Goal: Transaction & Acquisition: Purchase product/service

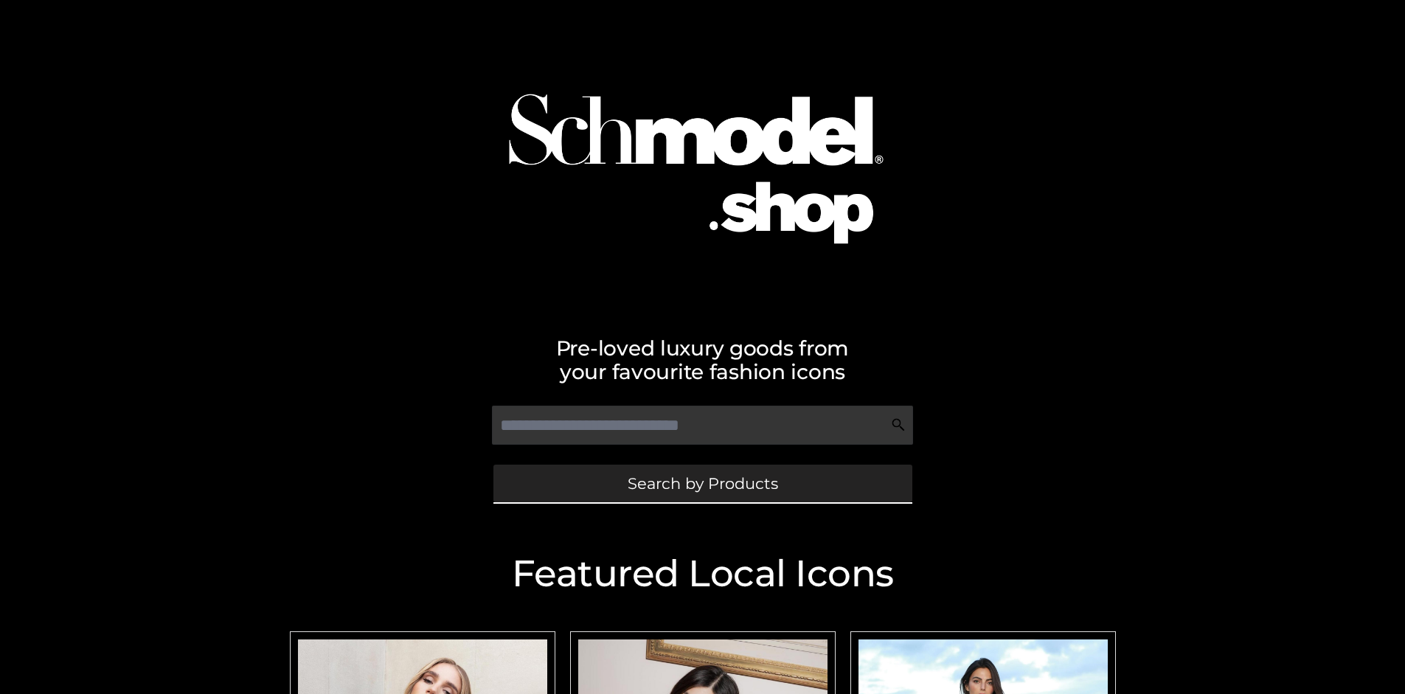
click at [702, 483] on span "Search by Products" at bounding box center [703, 483] width 150 height 15
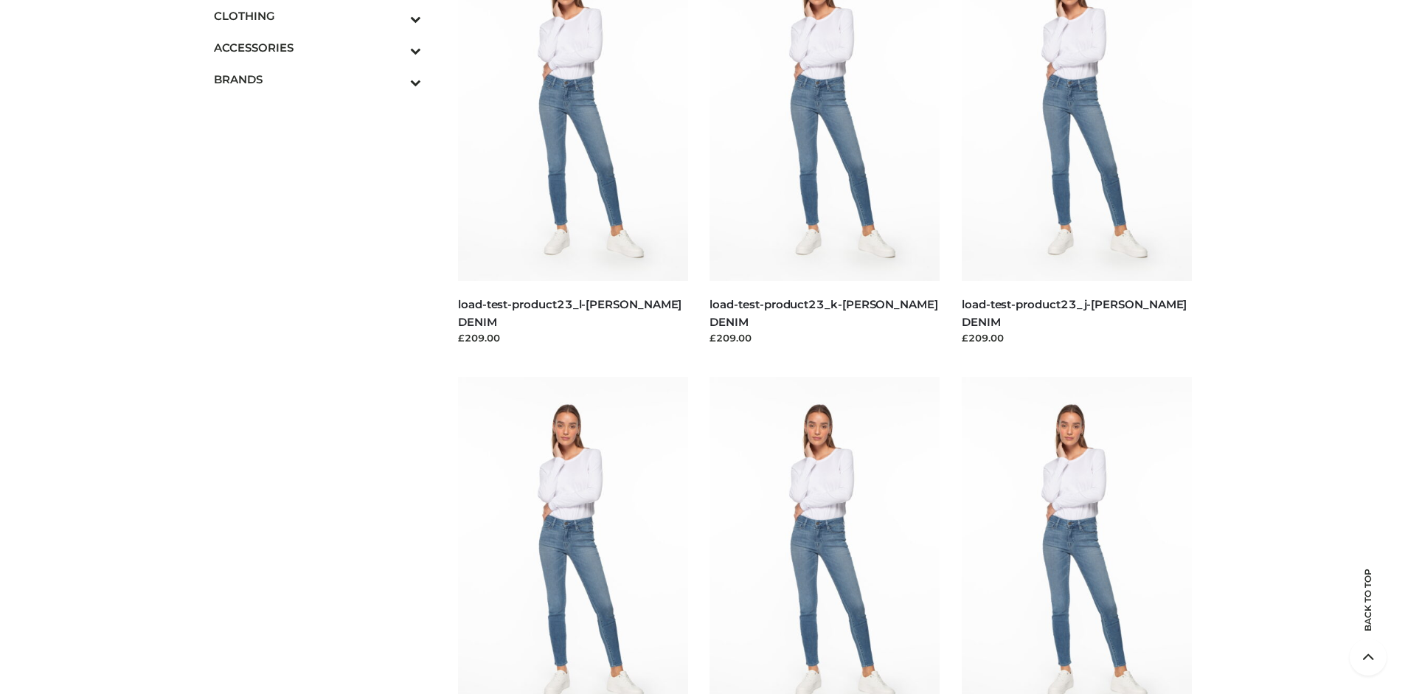
click at [0, 0] on span "DRESSES" at bounding box center [0, 0] width 0 height 0
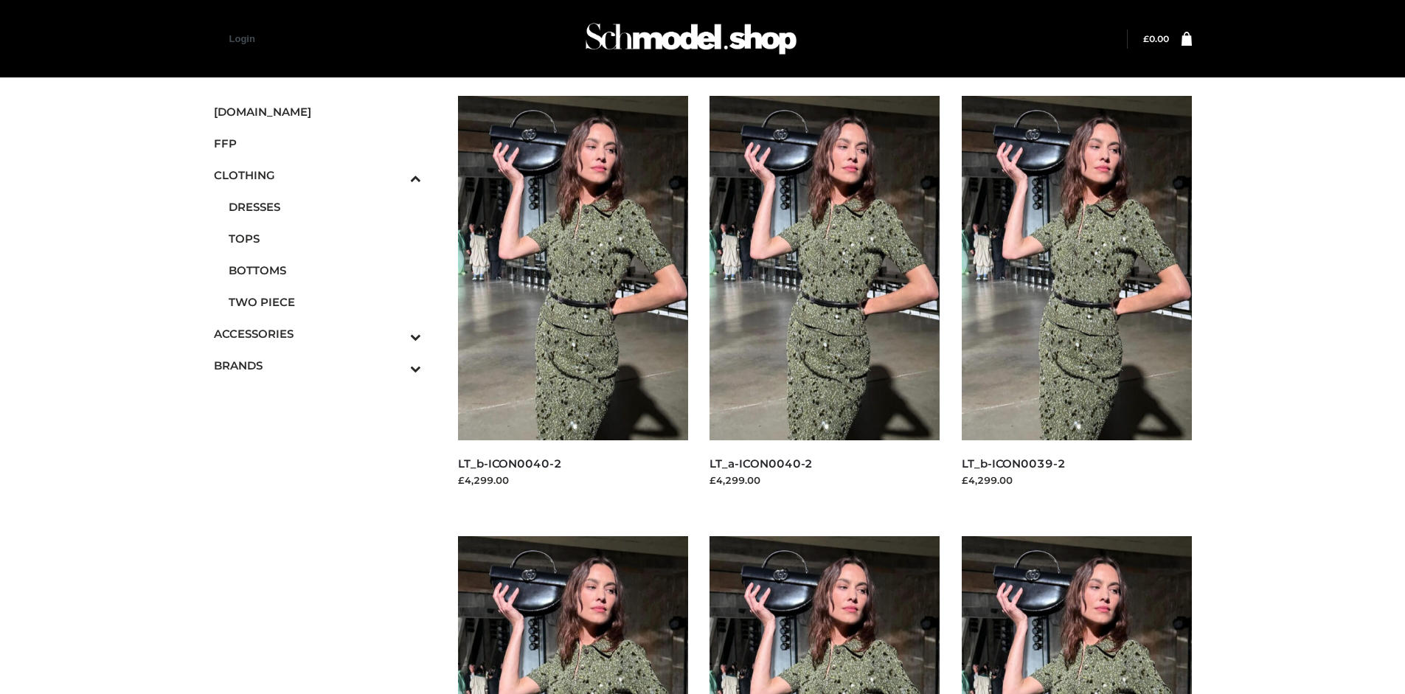
scroll to position [1134, 0]
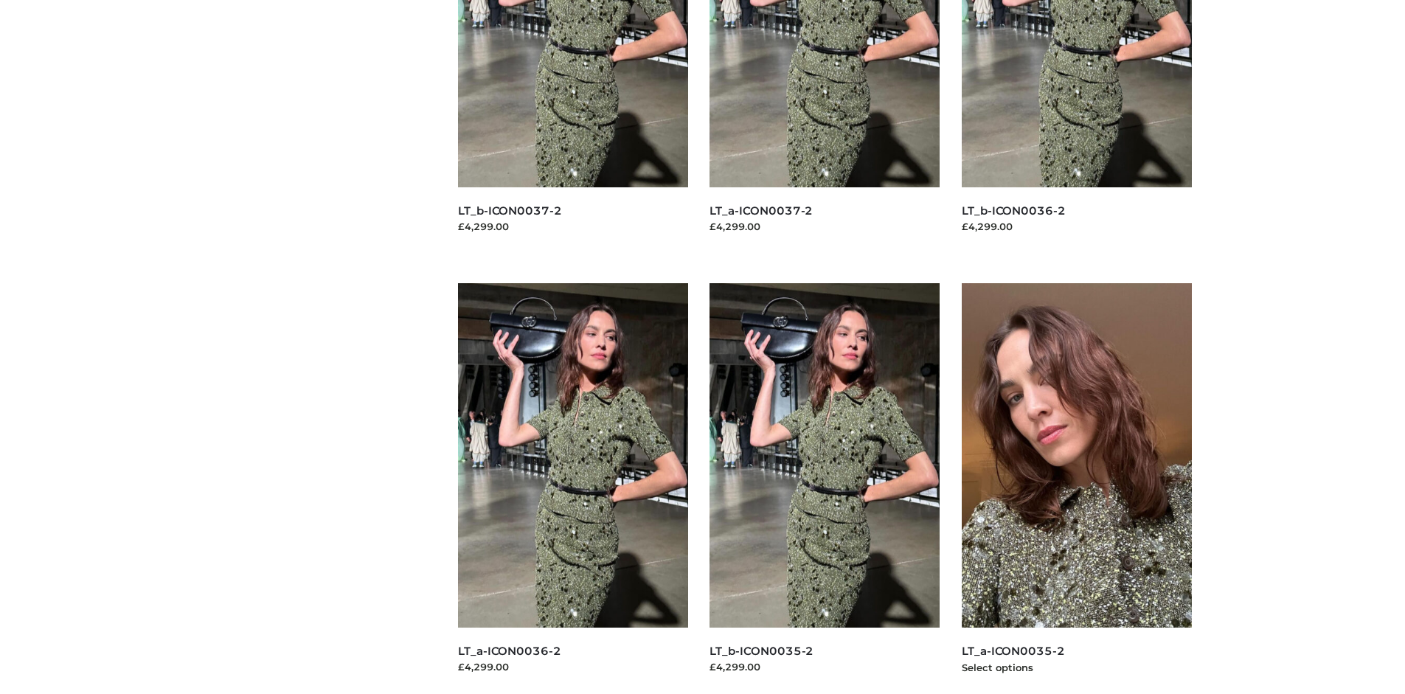
click at [1076, 488] on img at bounding box center [1077, 455] width 230 height 344
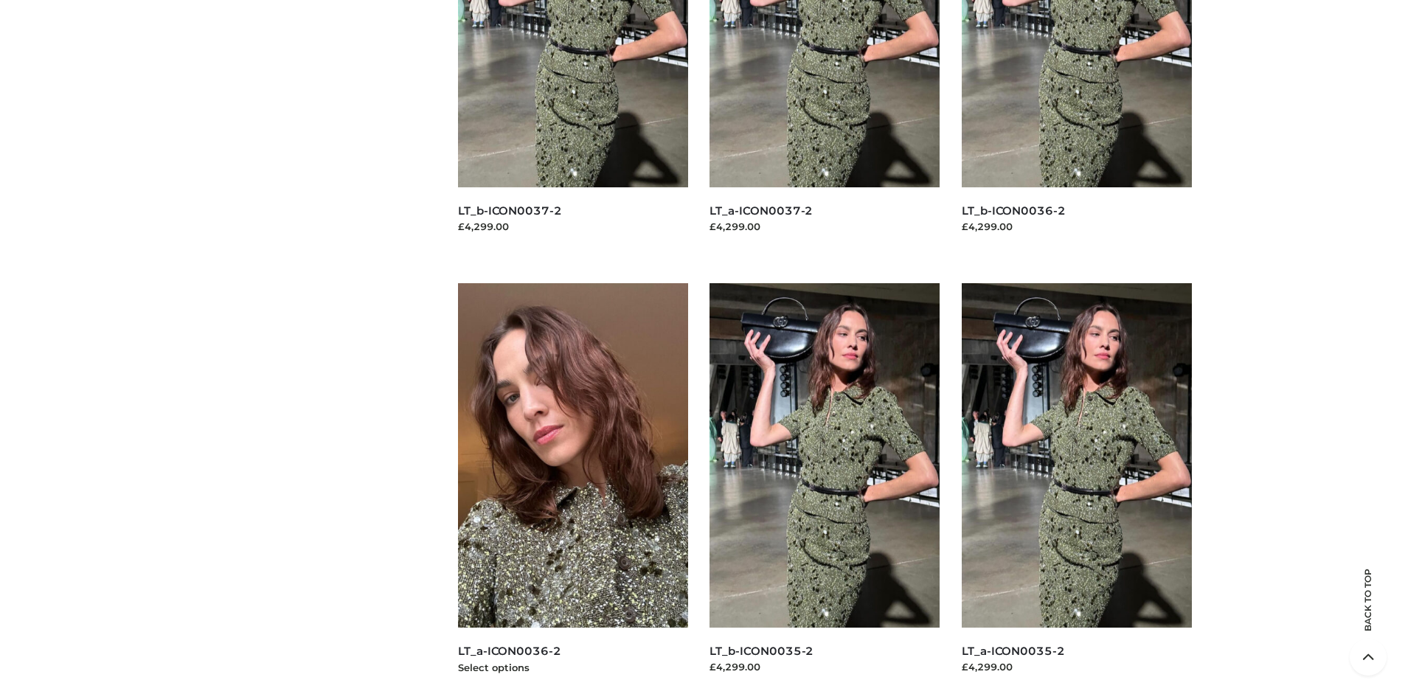
click at [572, 488] on img at bounding box center [573, 455] width 230 height 344
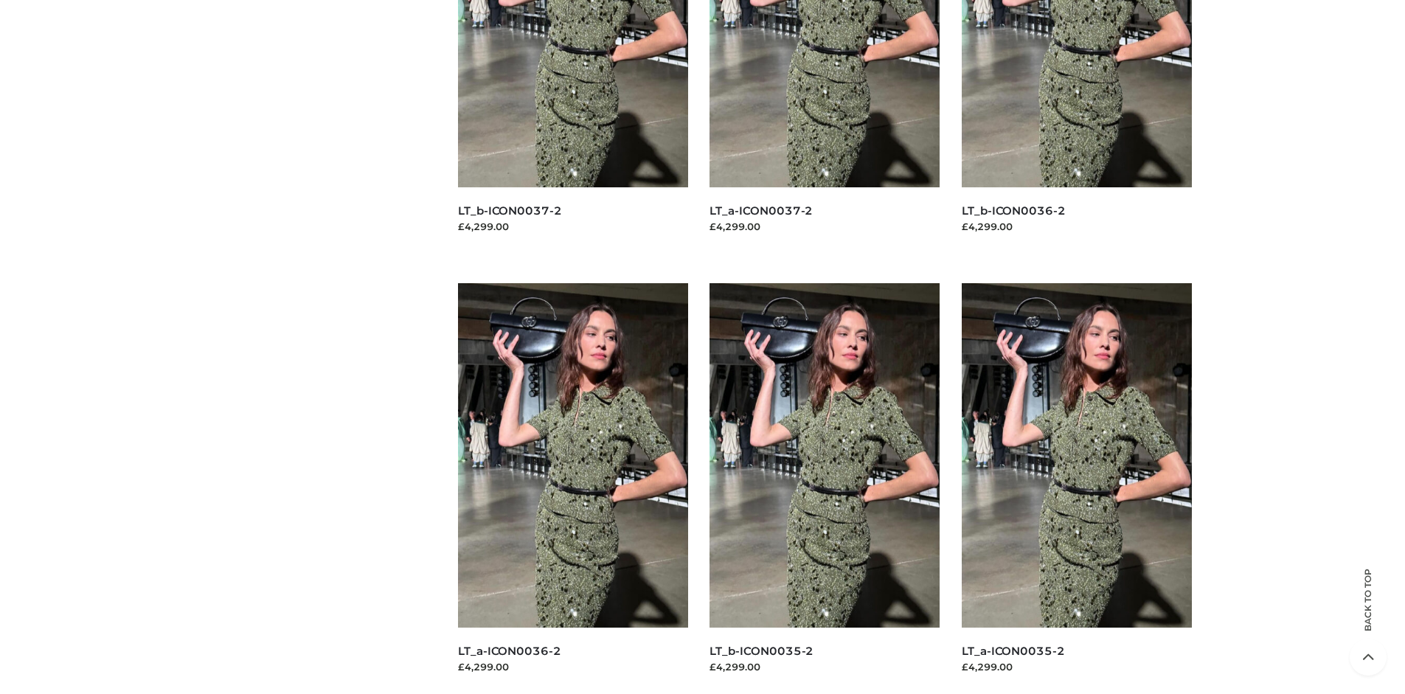
scroll to position [0, 0]
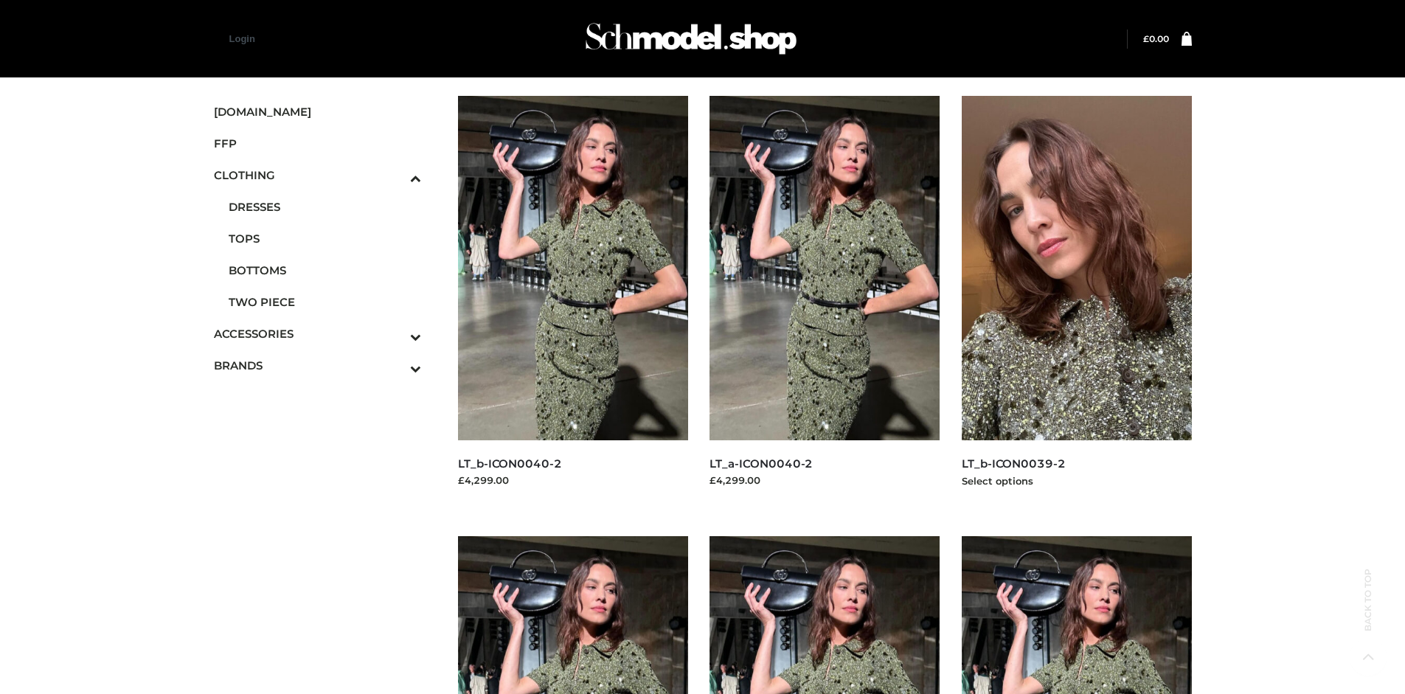
click at [1076, 301] on img at bounding box center [1077, 268] width 230 height 344
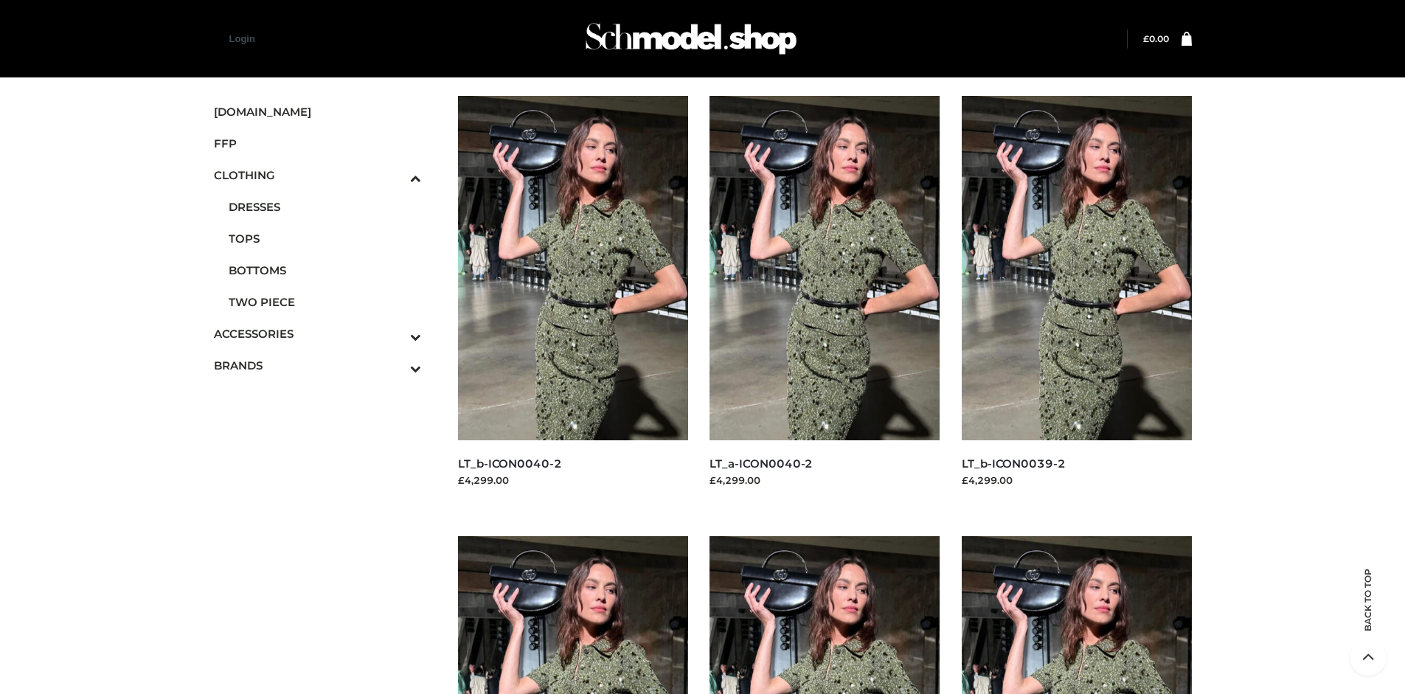
scroll to position [1134, 0]
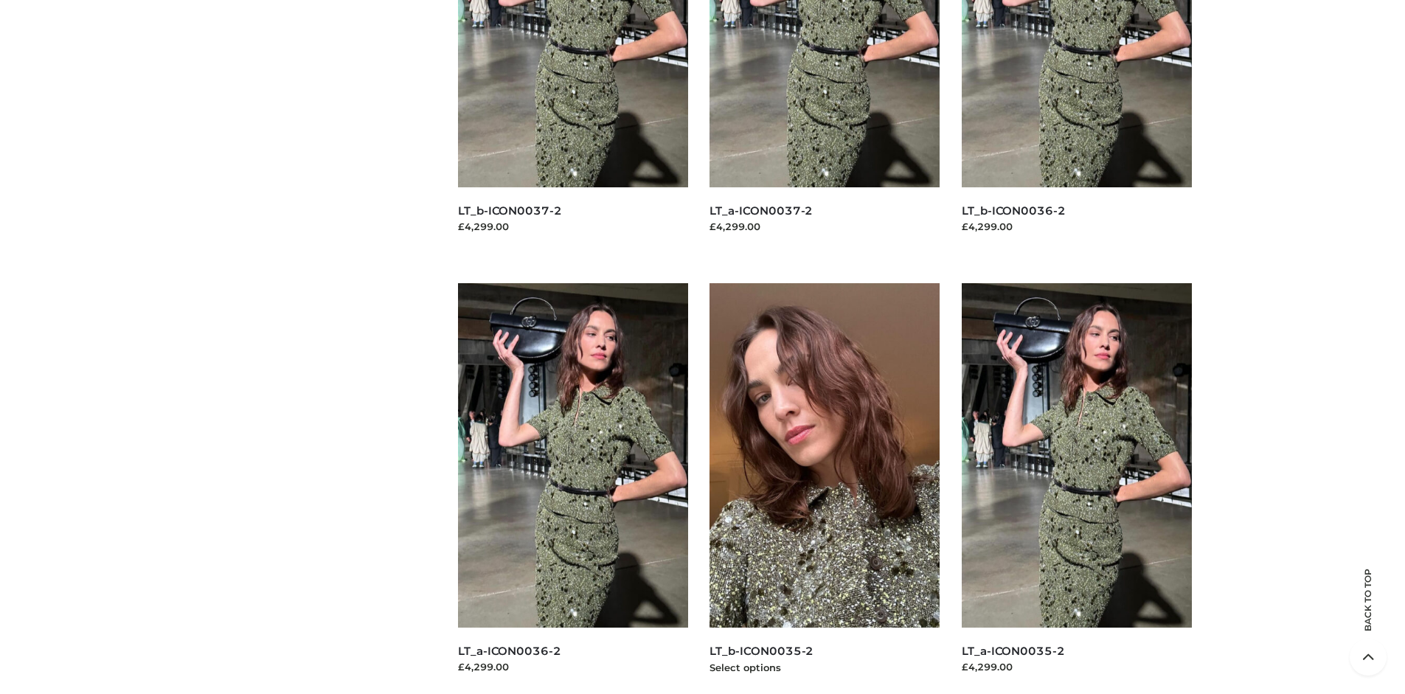
click at [825, 488] on img at bounding box center [825, 455] width 230 height 344
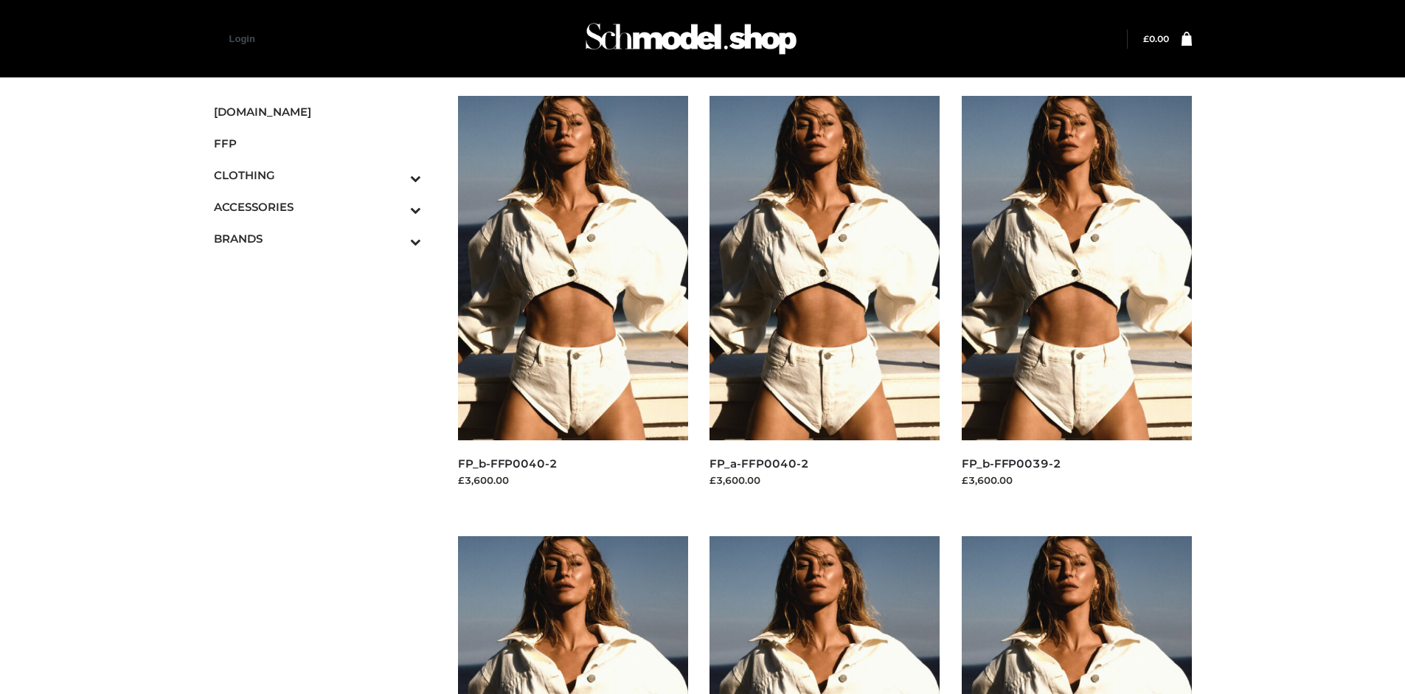
scroll to position [694, 0]
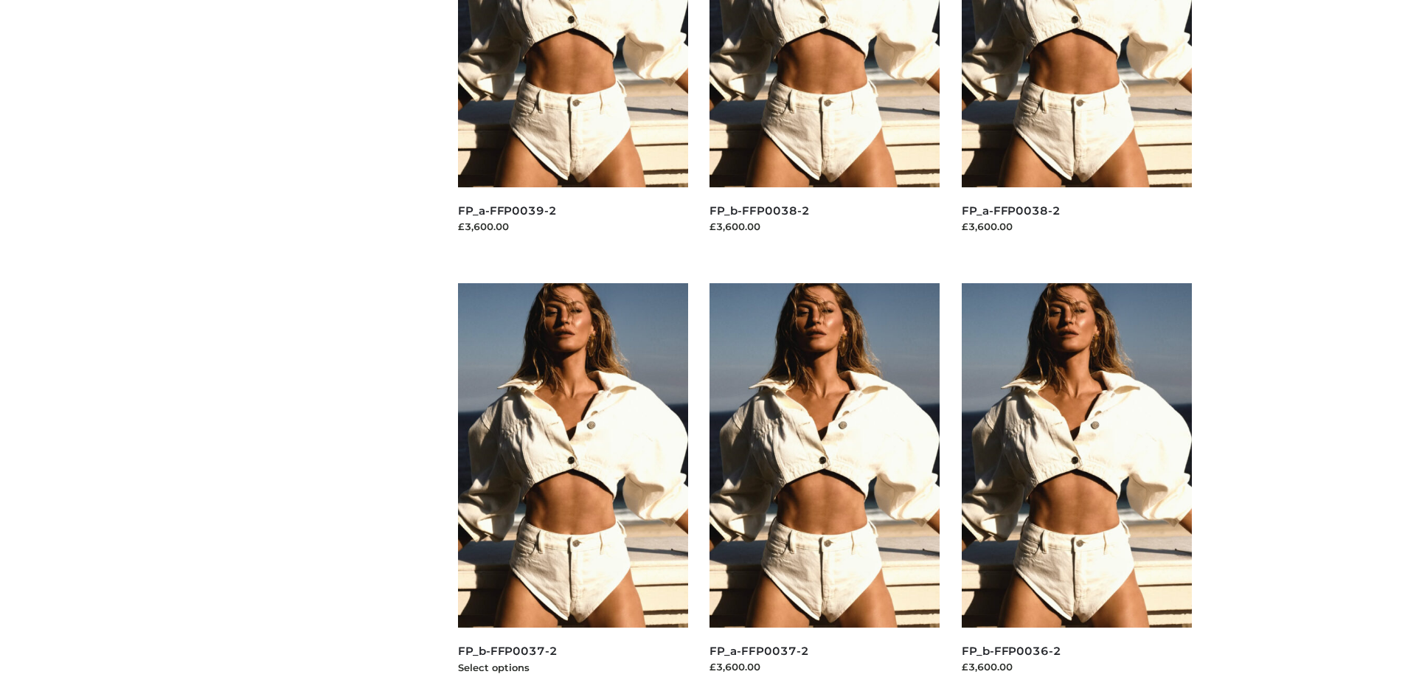
click at [572, 488] on img at bounding box center [573, 455] width 230 height 344
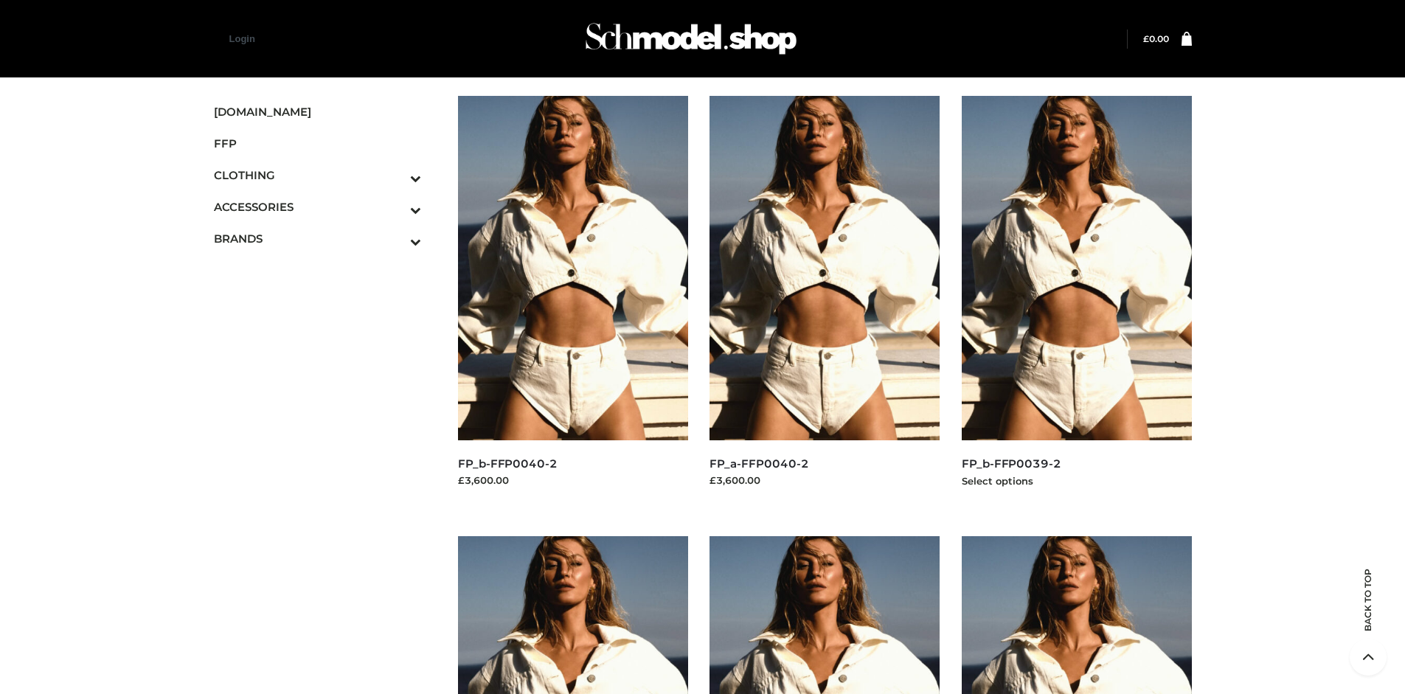
click at [1076, 301] on img at bounding box center [1077, 268] width 230 height 344
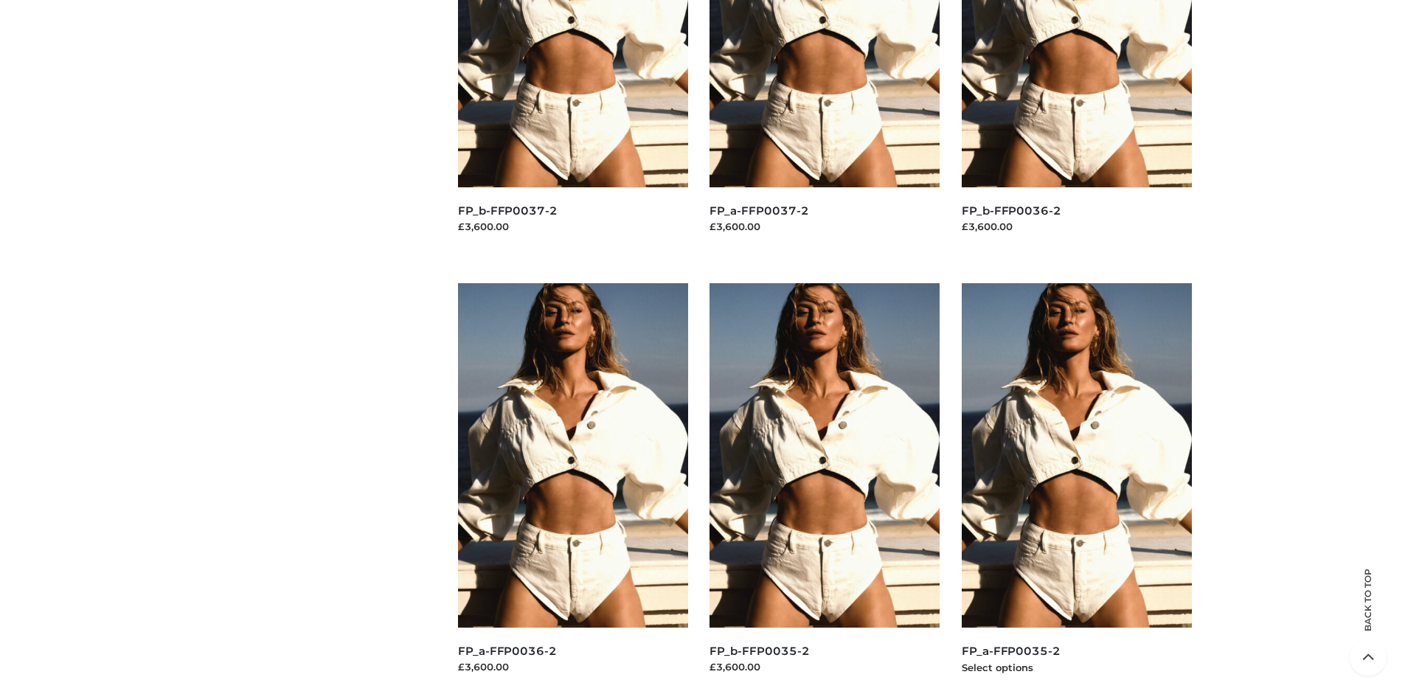
click at [1076, 488] on img at bounding box center [1077, 455] width 230 height 344
click at [825, 488] on img at bounding box center [825, 455] width 230 height 344
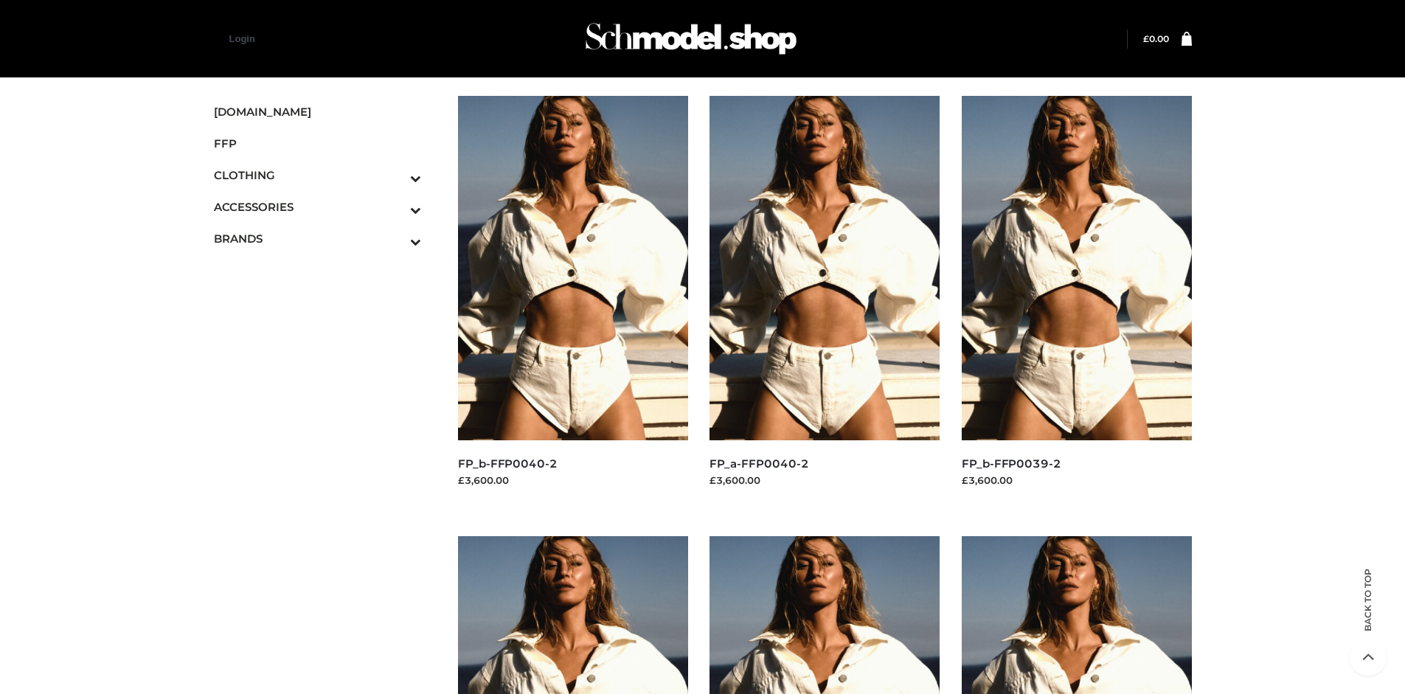
click at [0, 0] on span "BAGS" at bounding box center [0, 0] width 0 height 0
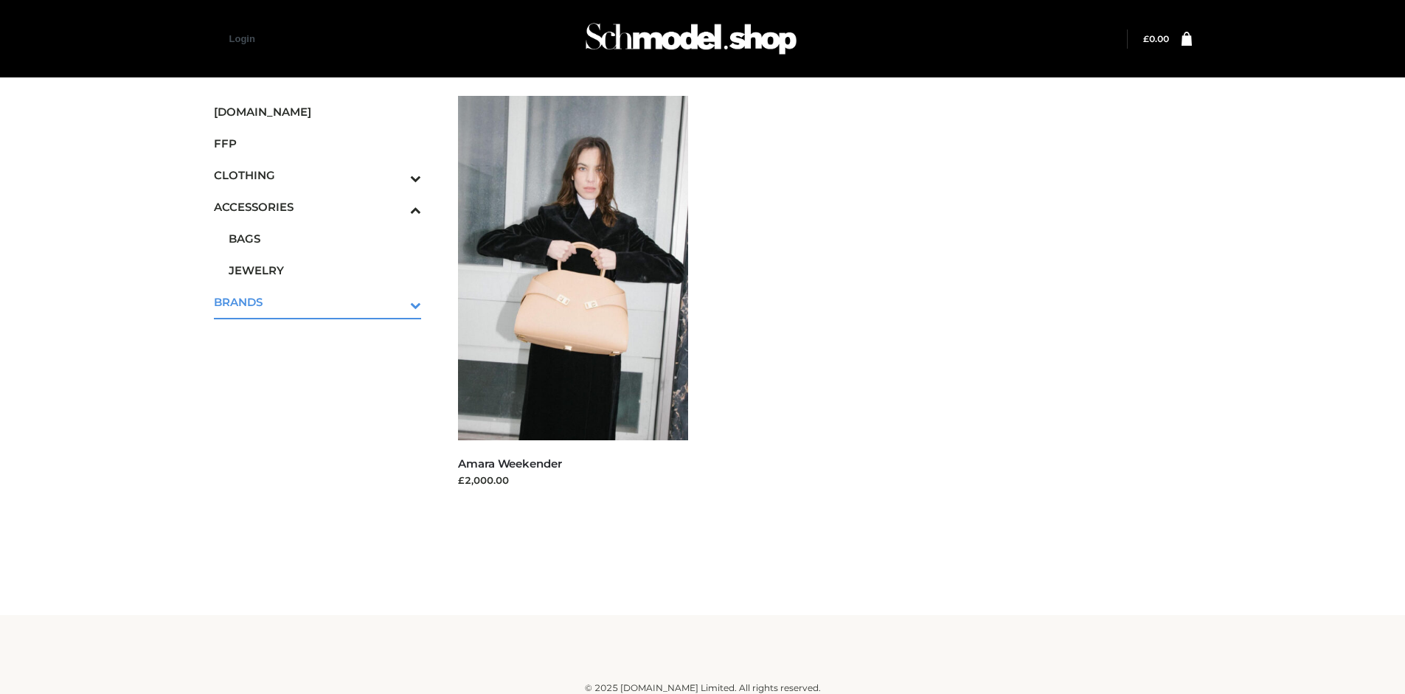
click at [395, 302] on icon "Toggle Submenu" at bounding box center [338, 304] width 165 height 17
click at [325, 302] on span "PARKERSMITH" at bounding box center [325, 302] width 193 height 17
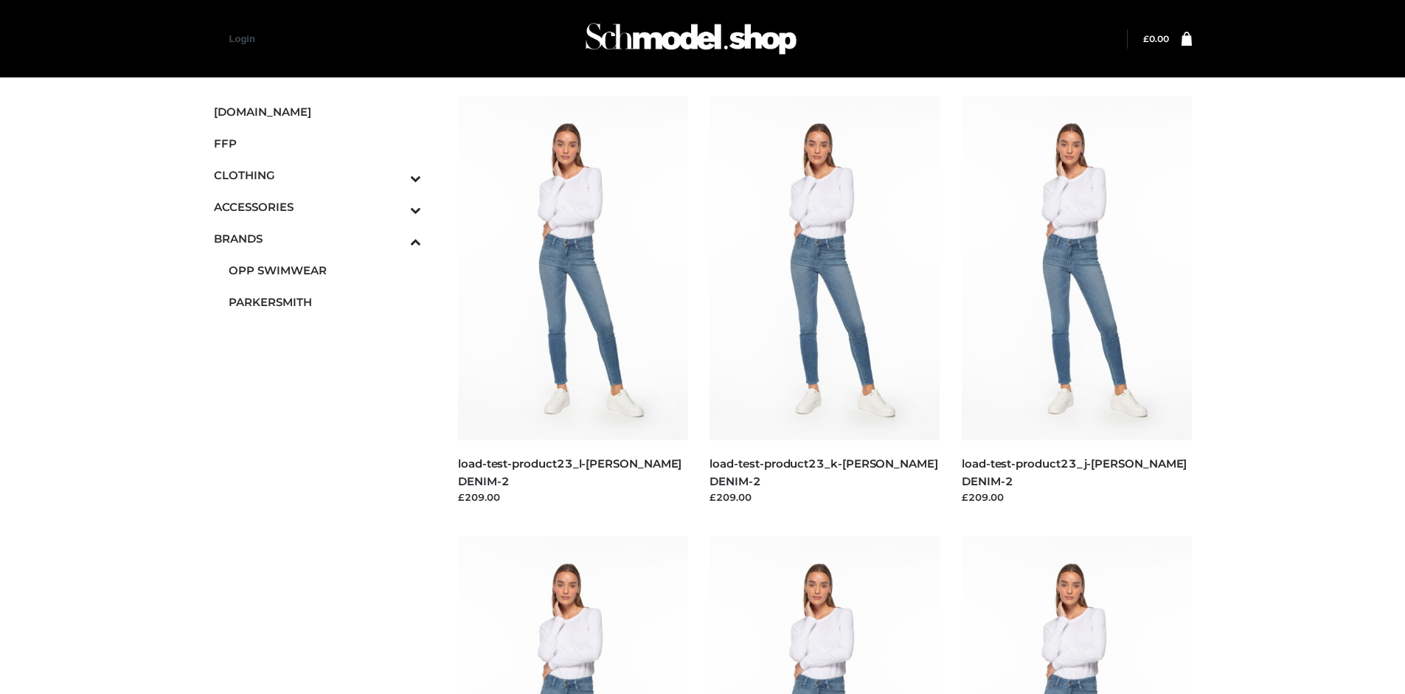
scroll to position [694, 0]
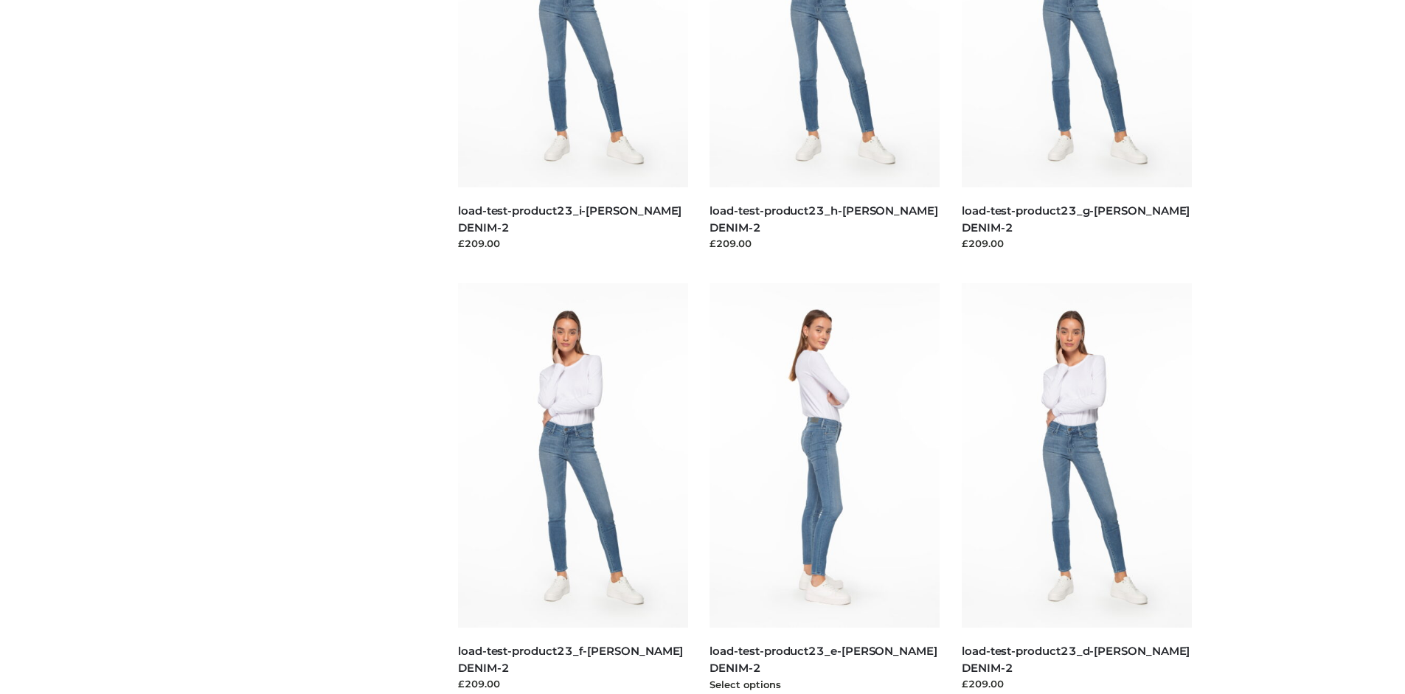
click at [825, 488] on img at bounding box center [825, 455] width 230 height 344
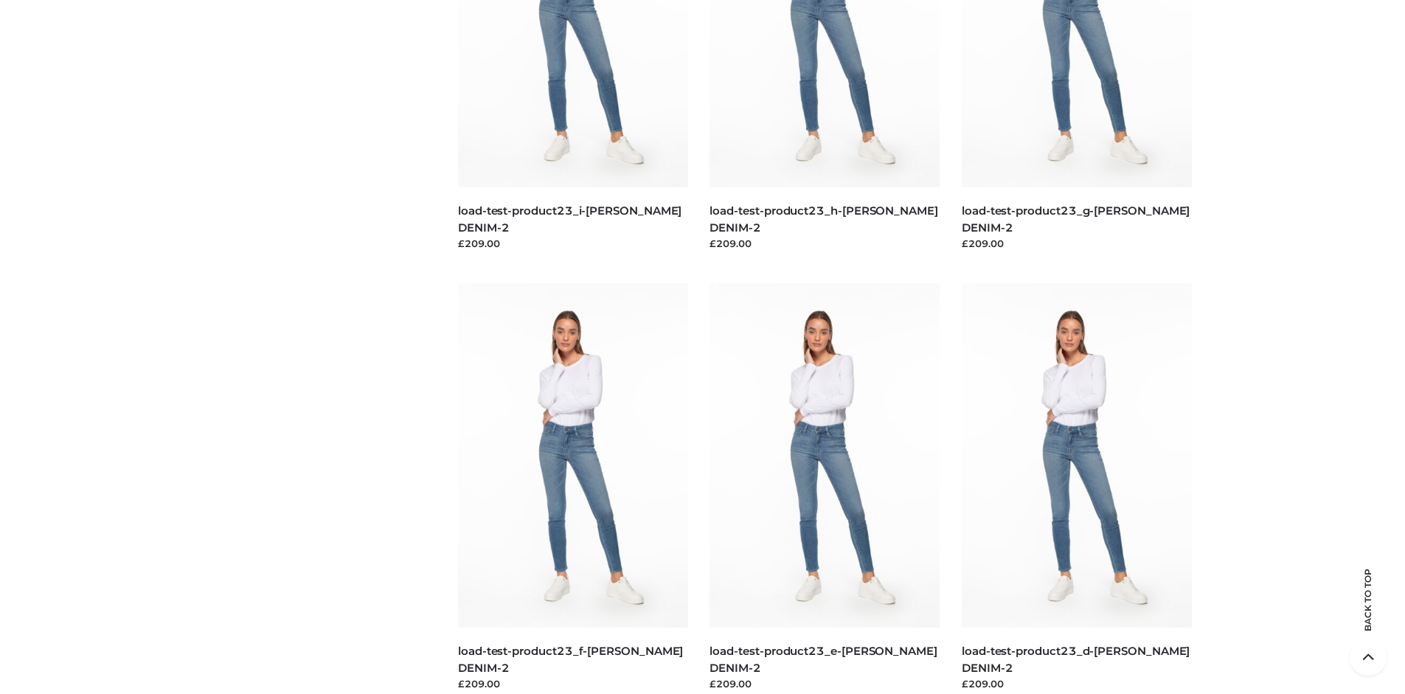
scroll to position [0, 0]
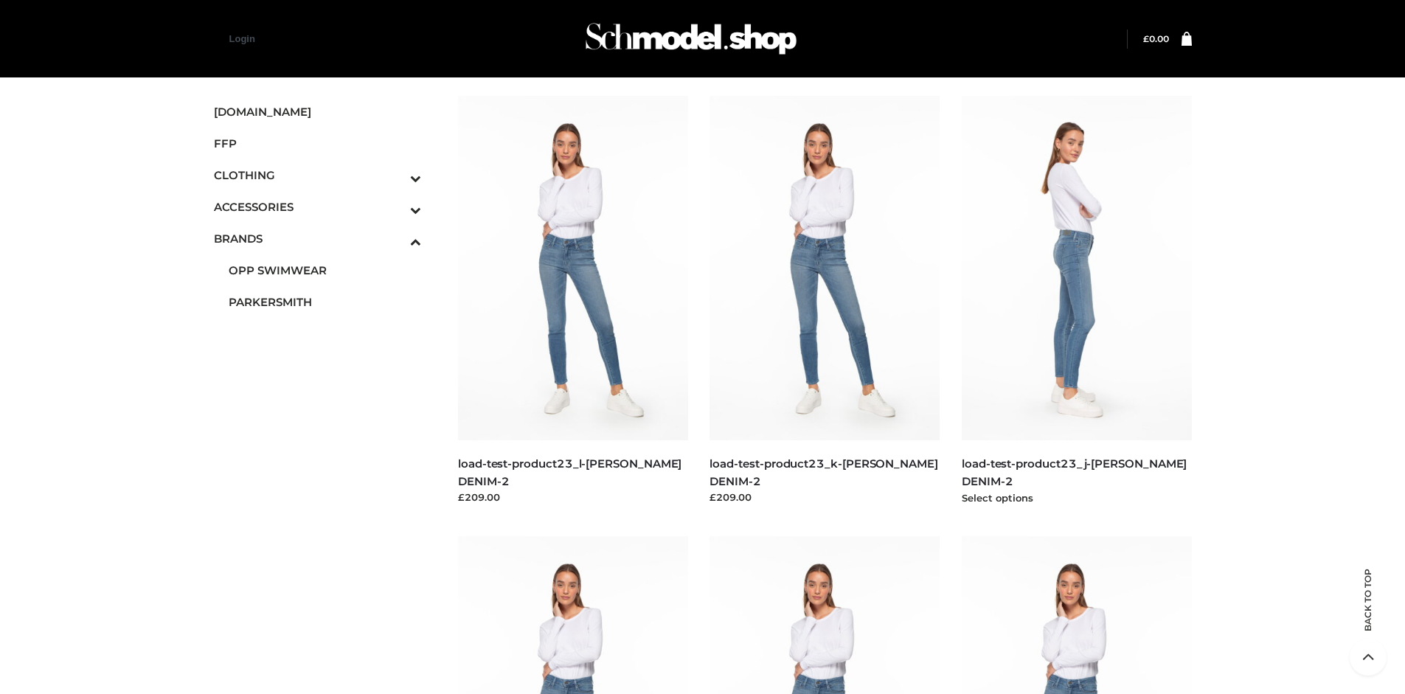
click at [1076, 301] on img at bounding box center [1077, 268] width 230 height 344
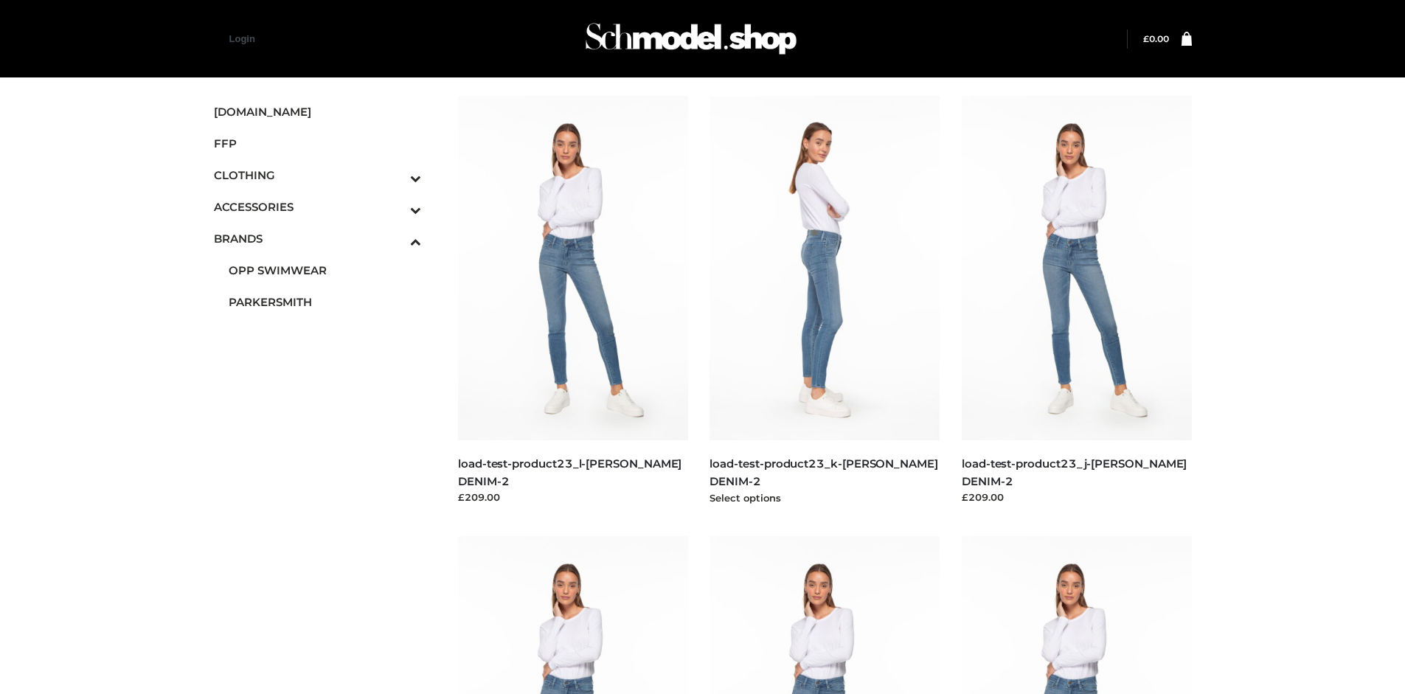
click at [825, 301] on img at bounding box center [825, 268] width 230 height 344
